Goal: Obtain resource: Obtain resource

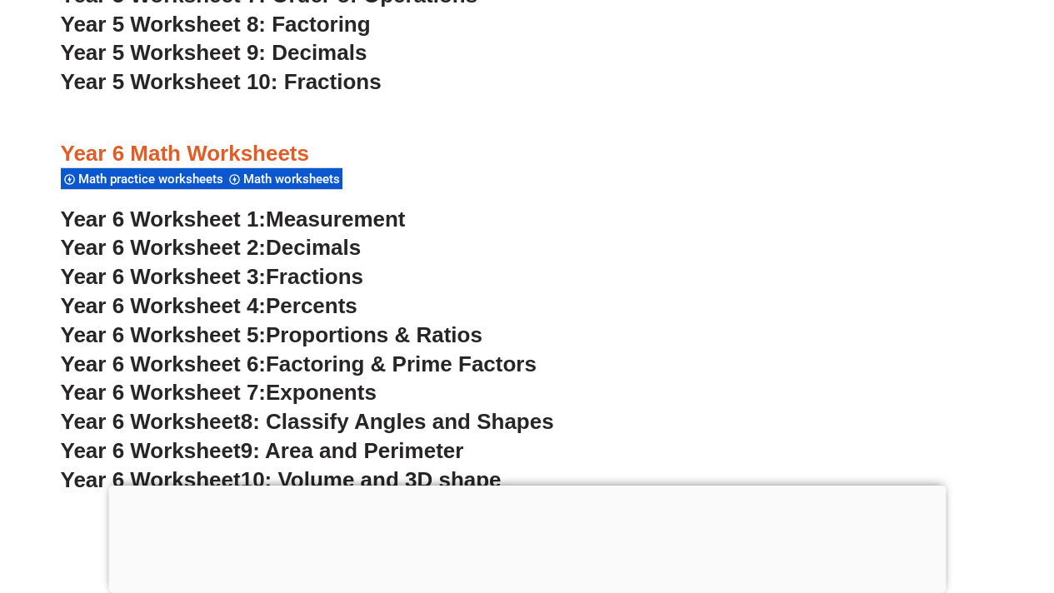
scroll to position [3672, 0]
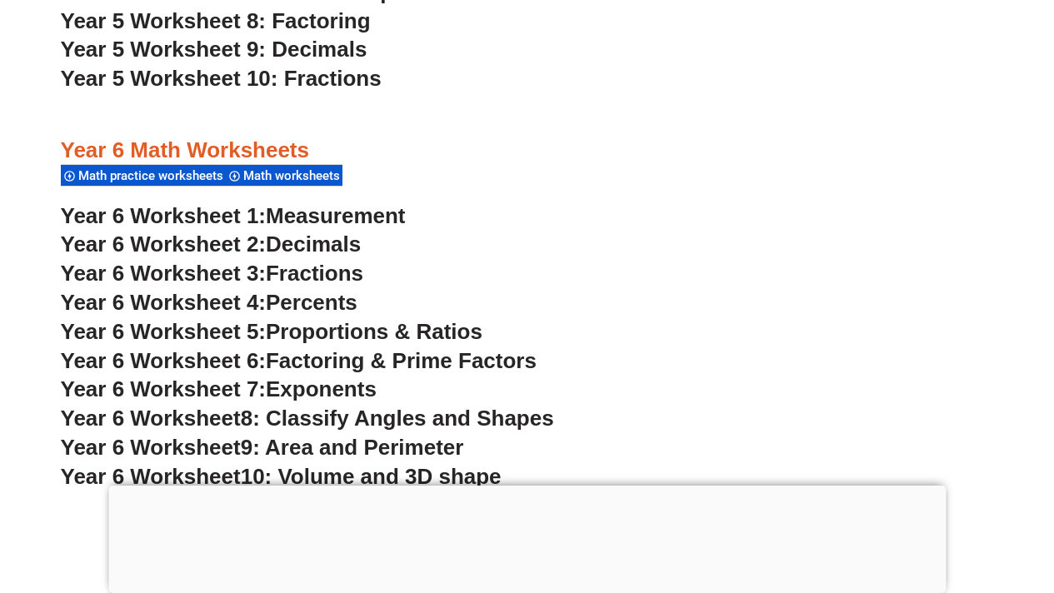
click at [157, 174] on span "Math practice worksheets" at bounding box center [153, 175] width 150 height 15
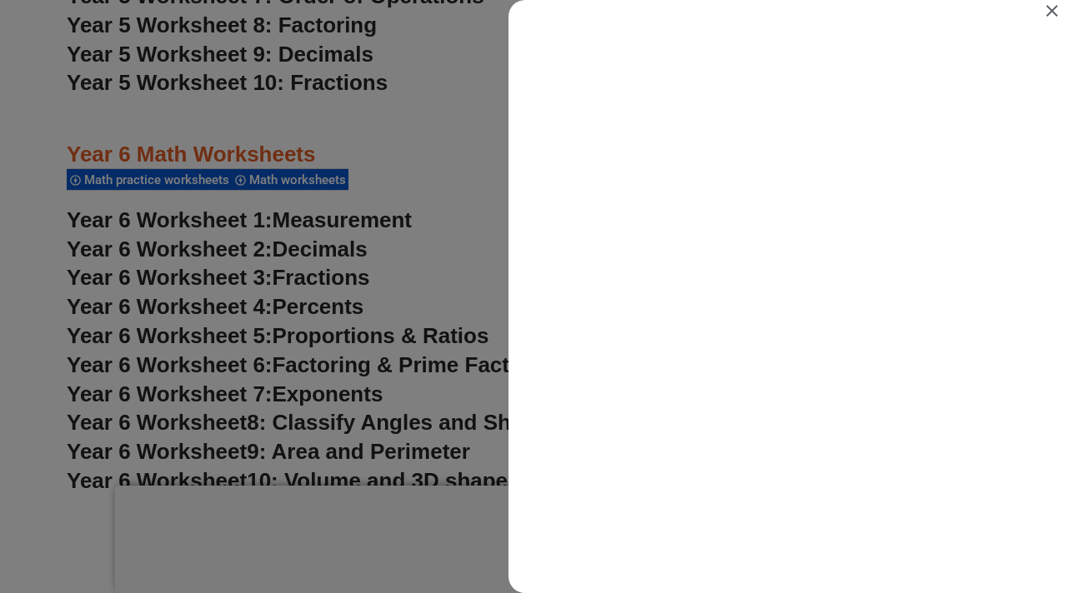
scroll to position [0, 0]
click at [1052, 10] on icon "Close" at bounding box center [1052, 11] width 12 height 12
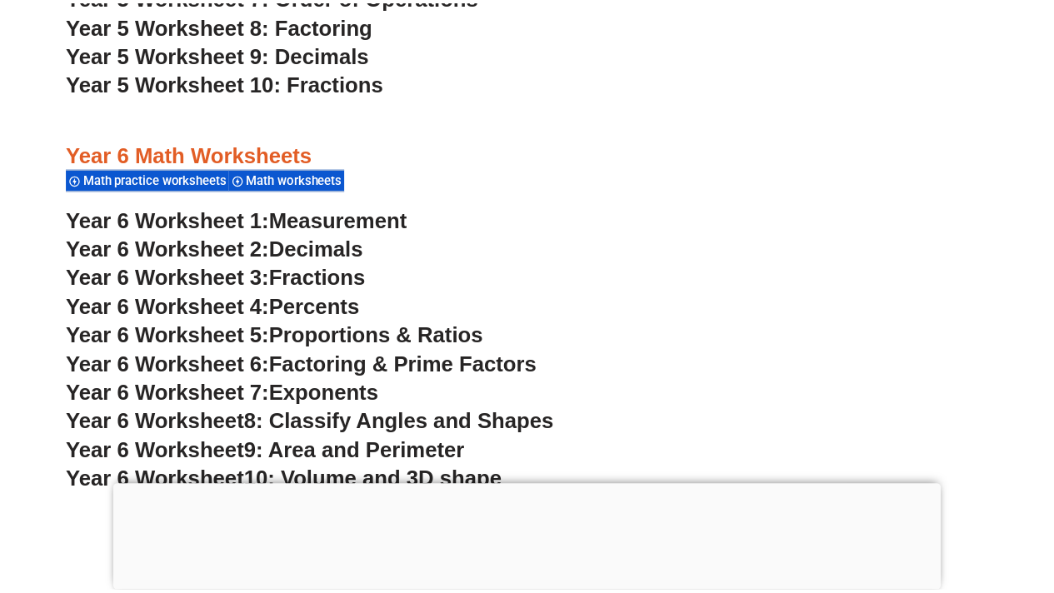
scroll to position [3672, 0]
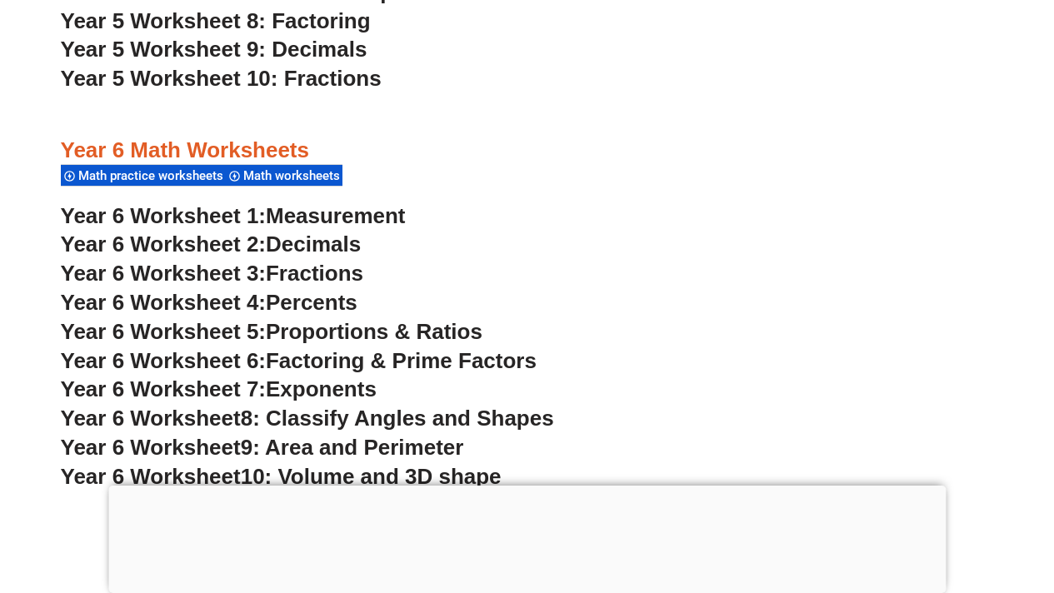
click at [326, 177] on span "Math worksheets" at bounding box center [294, 175] width 102 height 15
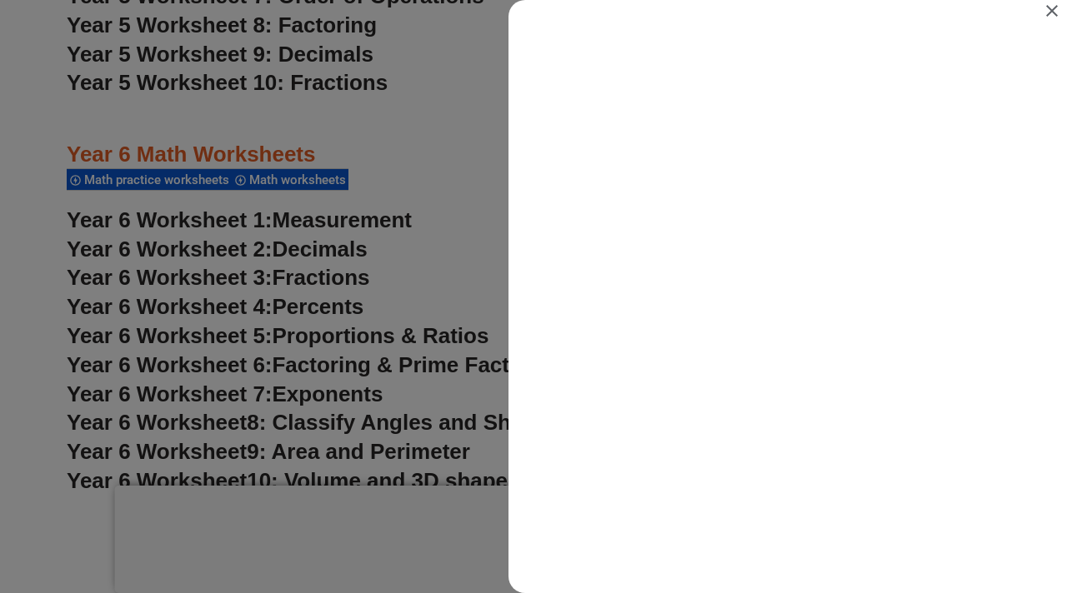
scroll to position [0, 0]
click at [1052, 11] on icon "Close" at bounding box center [1052, 11] width 12 height 12
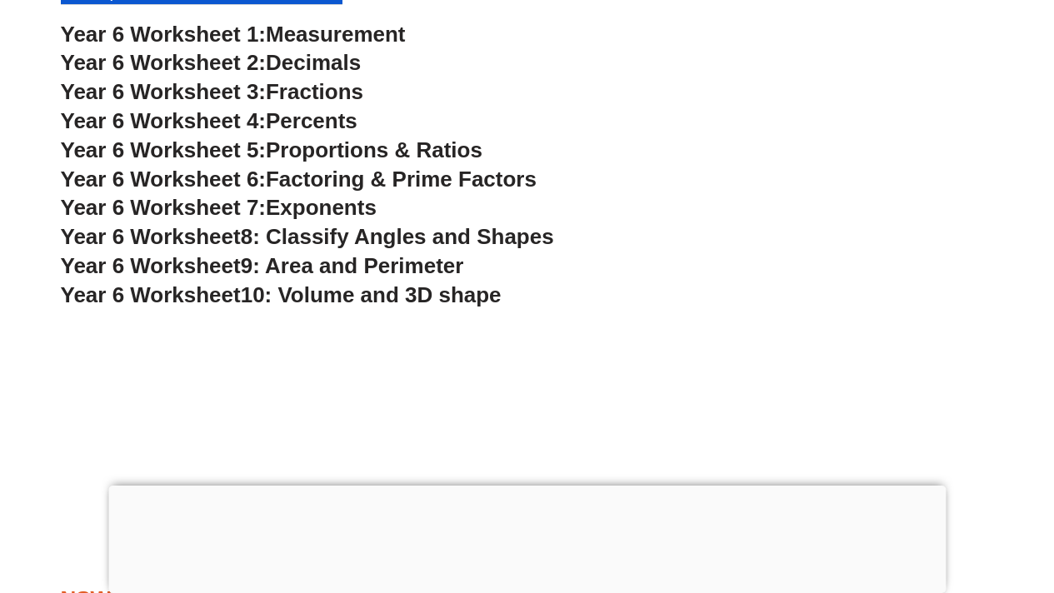
scroll to position [3849, 0]
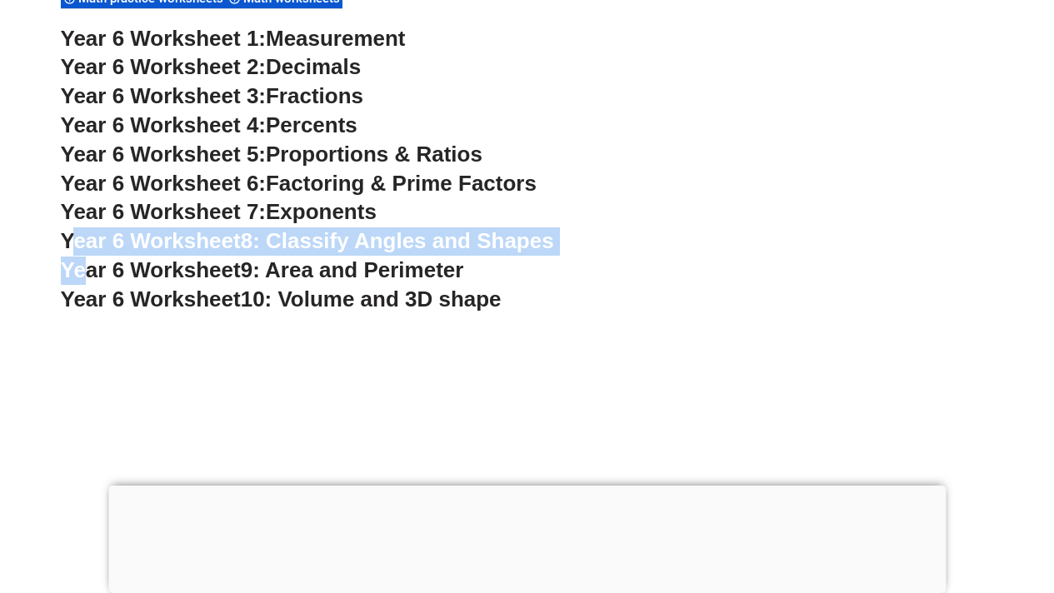
drag, startPoint x: 566, startPoint y: 235, endPoint x: 68, endPoint y: 240, distance: 498.4
click at [68, 240] on h3 "Year 6 Worksheet 8: Classify Angles and Shapes" at bounding box center [527, 242] width 933 height 28
click at [98, 244] on span "Year 6 Worksheet" at bounding box center [151, 240] width 180 height 25
